Goal: Communication & Community: Answer question/provide support

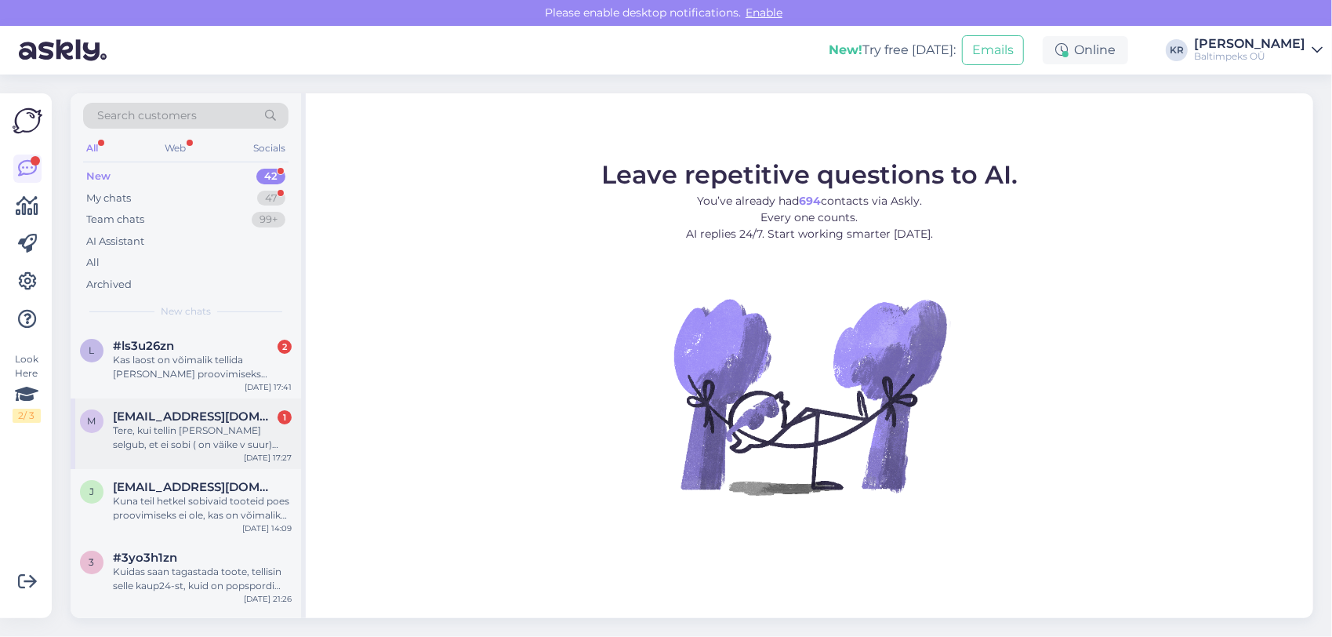
click at [251, 431] on div "Tere, kui tellin [PERSON_NAME] selgub, et ei sobi ( on väike v suur) kuidas toi…" at bounding box center [202, 437] width 179 height 28
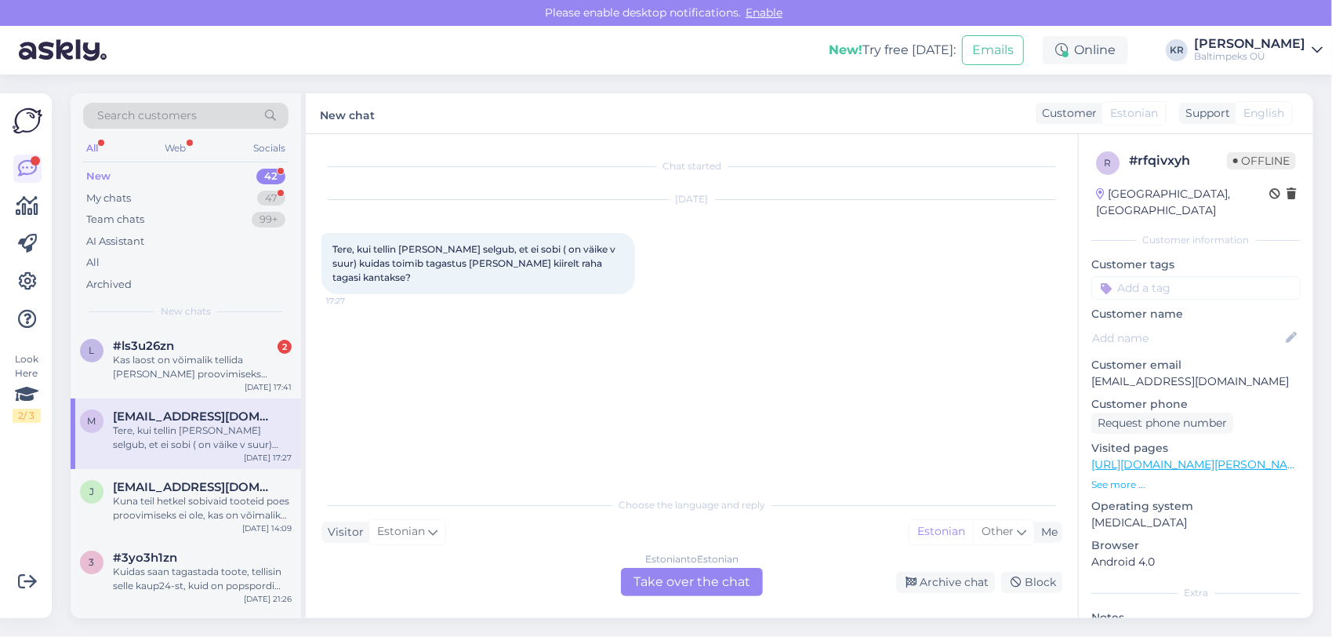
click at [737, 579] on div "Estonian to Estonian Take over the chat" at bounding box center [692, 582] width 142 height 28
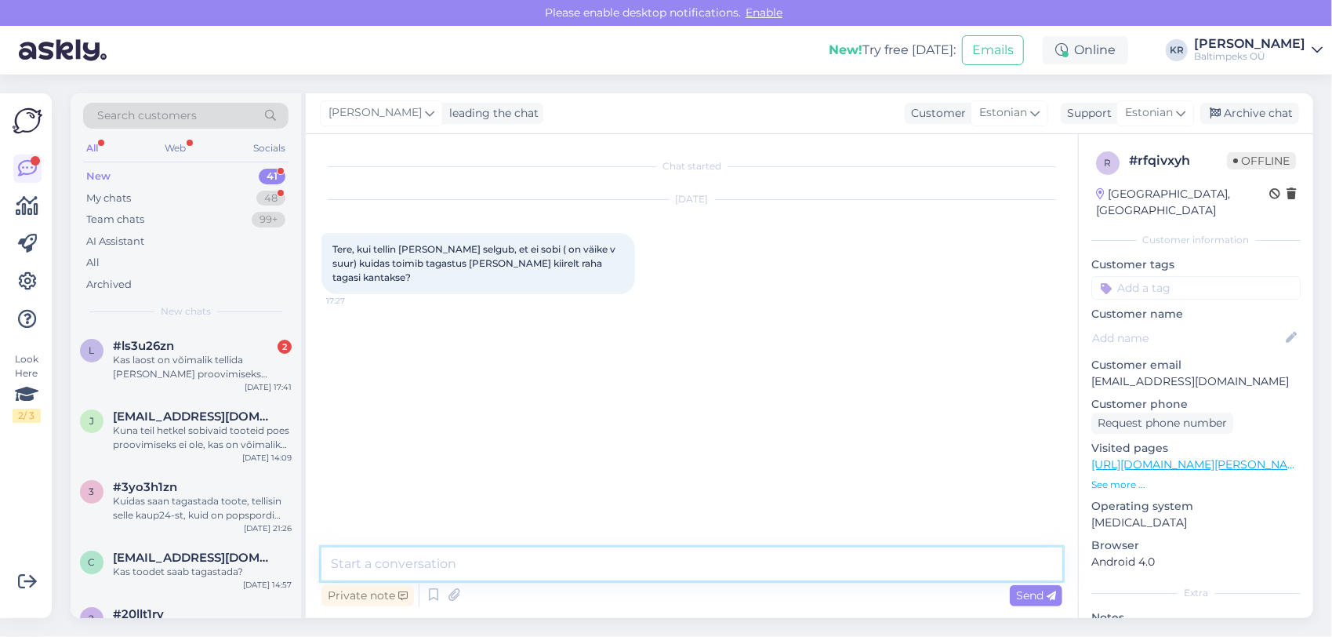
click at [541, 567] on textarea at bounding box center [691, 563] width 741 height 33
click at [521, 561] on textarea "Tere, [PERSON_NAME] transpordiviisiks [PERSON_NAME],[PERSON_NAME],Dpd" at bounding box center [691, 563] width 741 height 33
click at [632, 564] on textarea "Tere, [PERSON_NAME] transpordiks [PERSON_NAME],[PERSON_NAME],Dpd" at bounding box center [691, 563] width 741 height 33
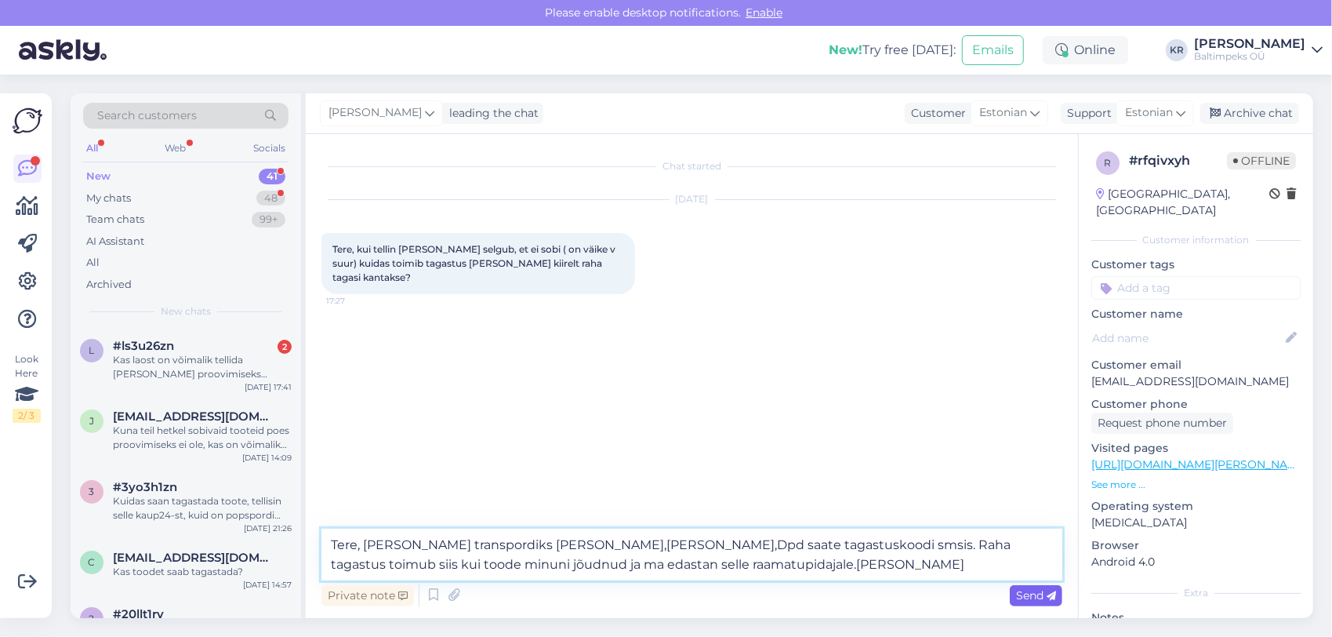
type textarea "Tere, [PERSON_NAME] transpordiks [PERSON_NAME],[PERSON_NAME],Dpd saate tagastus…"
click at [1039, 592] on span "Send" at bounding box center [1036, 595] width 40 height 14
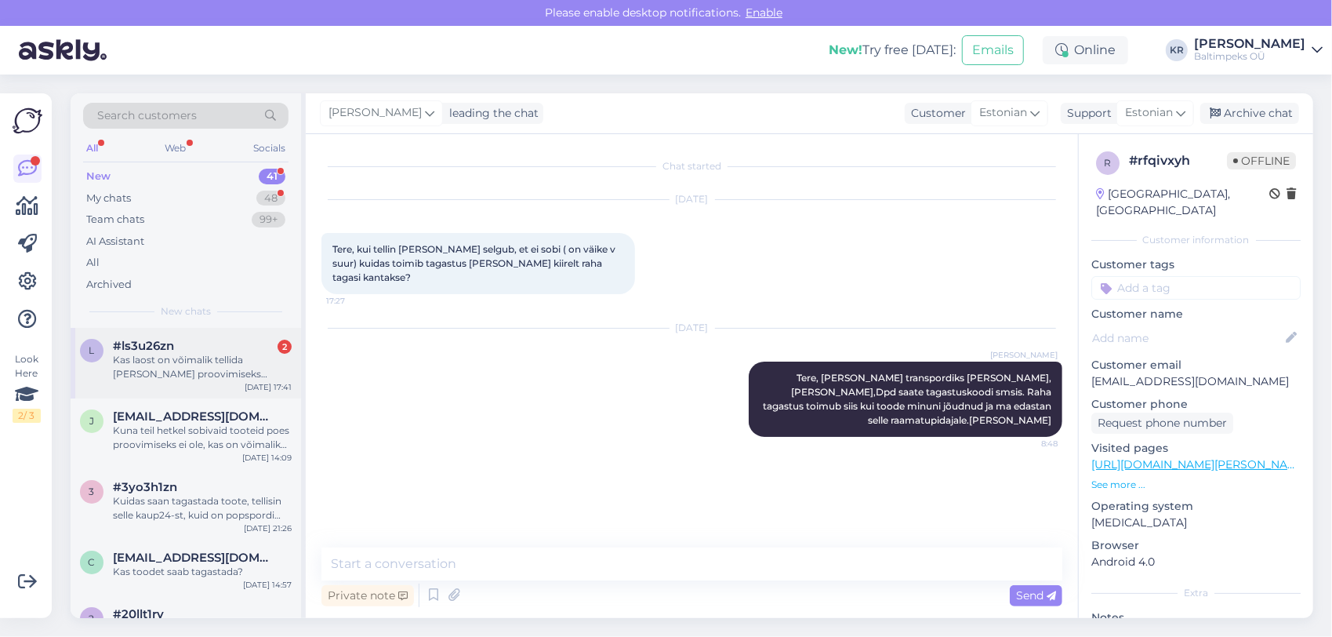
click at [156, 350] on span "#ls3u26zn" at bounding box center [143, 346] width 61 height 14
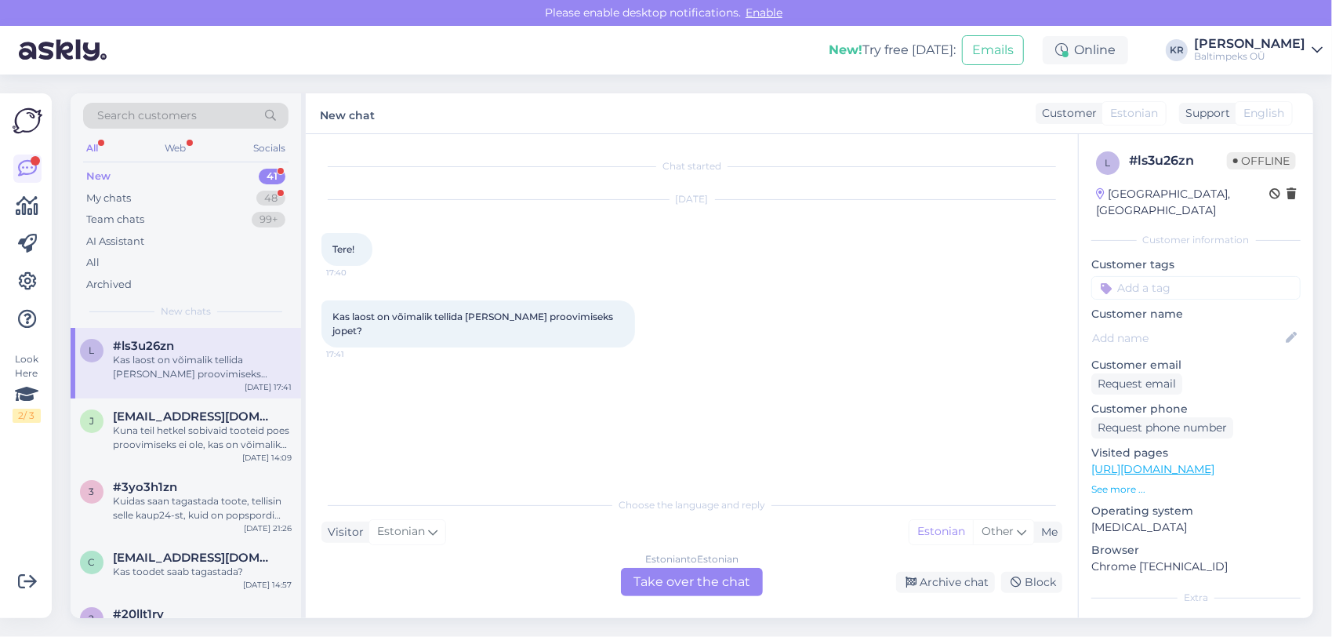
click at [720, 577] on div "Estonian to Estonian Take over the chat" at bounding box center [692, 582] width 142 height 28
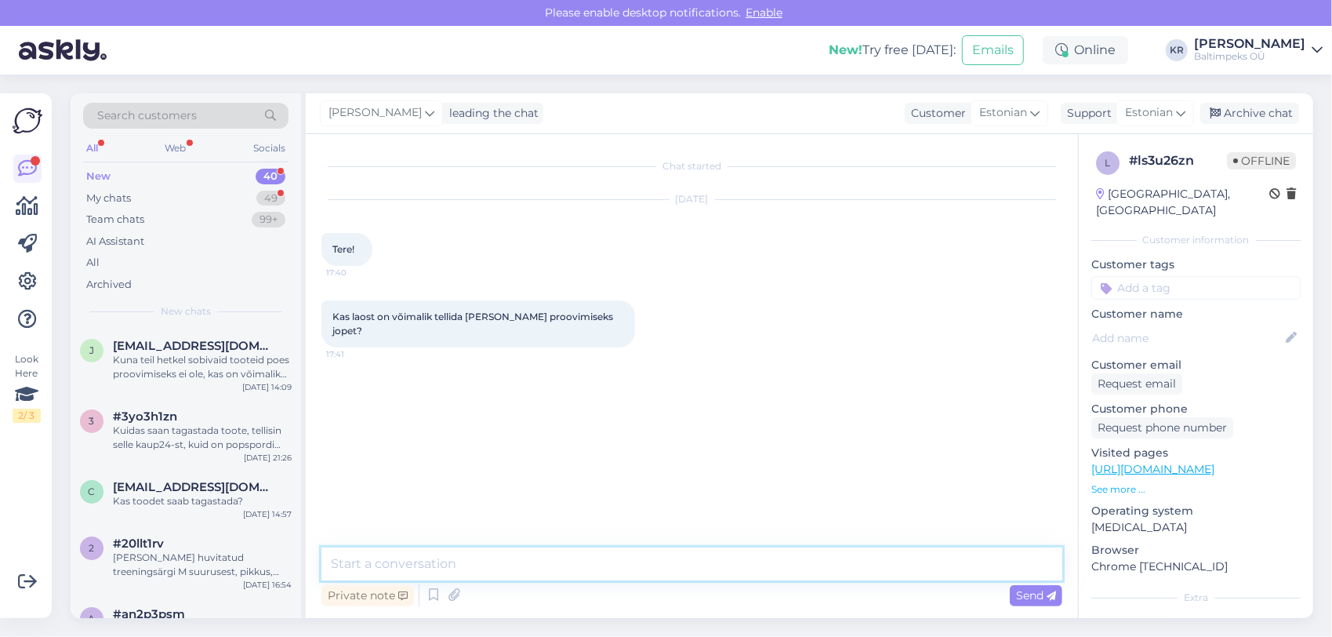
click at [562, 565] on textarea at bounding box center [691, 563] width 741 height 33
type textarea "Tere, mis jopest jutt käib ning mis päeval Te soovite [PERSON_NAME] proovima. […"
click at [1046, 594] on span "Send" at bounding box center [1036, 595] width 40 height 14
